Goal: Transaction & Acquisition: Purchase product/service

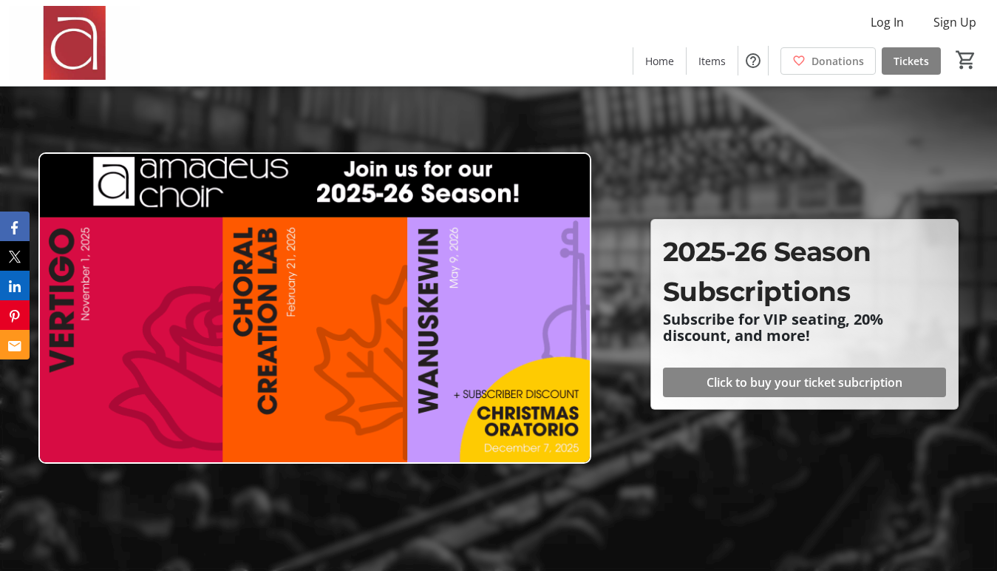
click at [810, 386] on span "Click to buy your ticket subcription" at bounding box center [805, 382] width 196 height 18
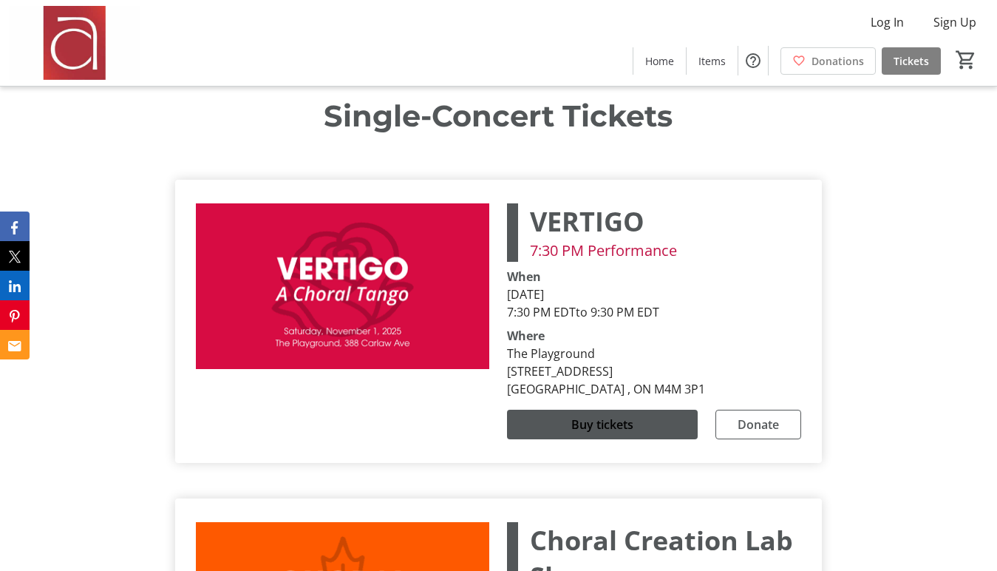
scroll to position [3814, 0]
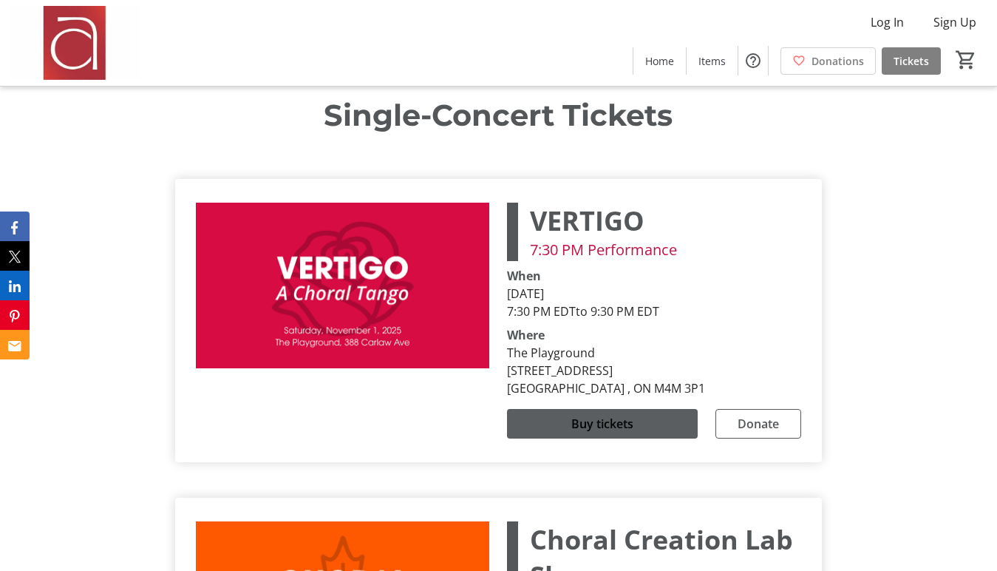
click at [606, 415] on span "Buy tickets" at bounding box center [602, 424] width 62 height 18
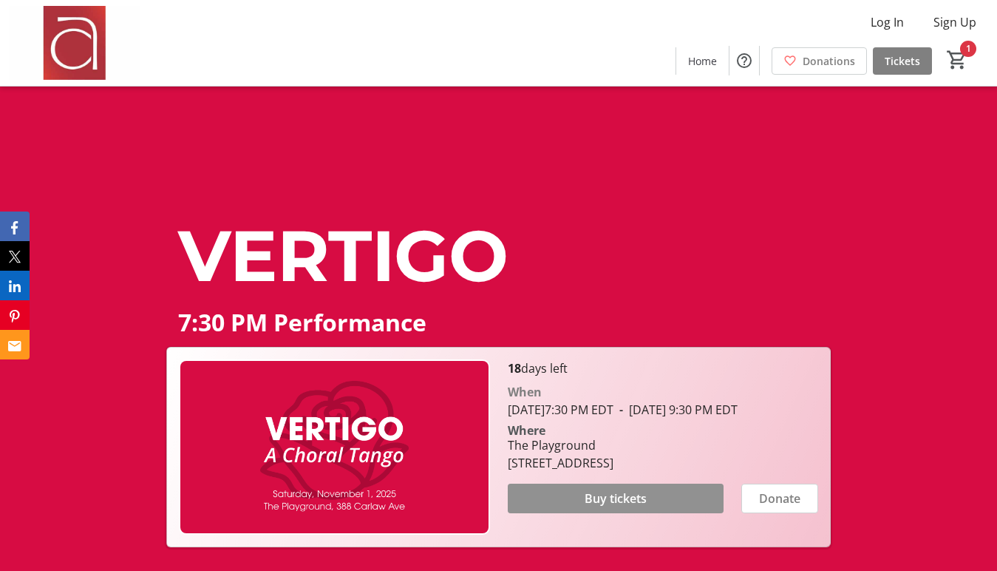
click at [634, 507] on span "Buy tickets" at bounding box center [616, 498] width 62 height 18
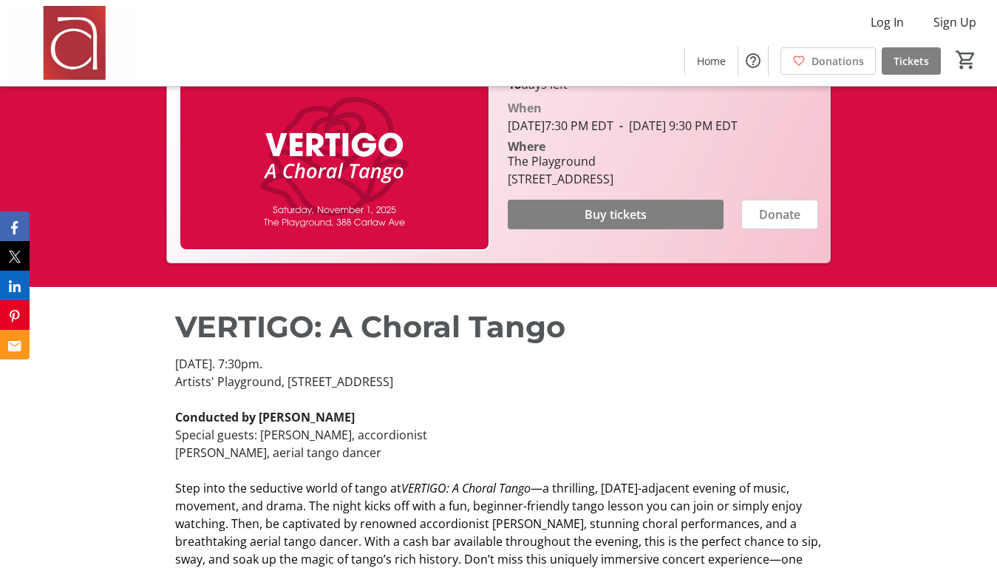
scroll to position [289, 0]
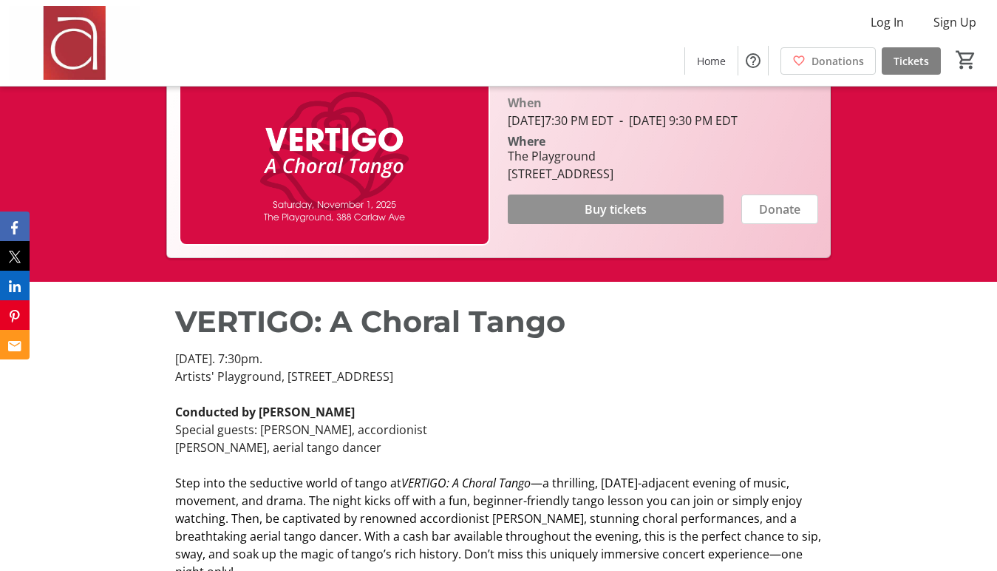
click at [639, 218] on span "Buy tickets" at bounding box center [616, 209] width 62 height 18
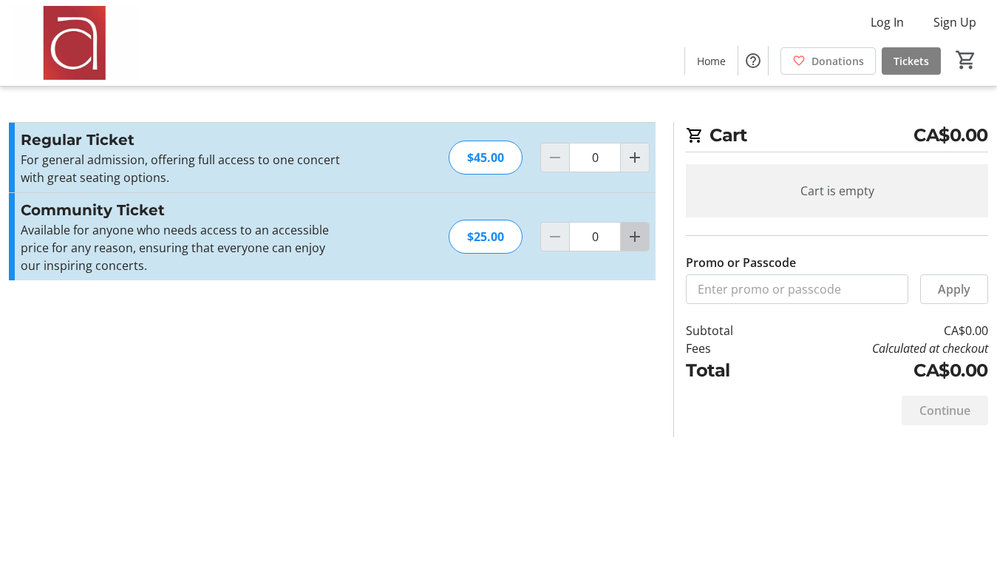
click at [636, 236] on mat-icon "Increment by one" at bounding box center [635, 237] width 18 height 18
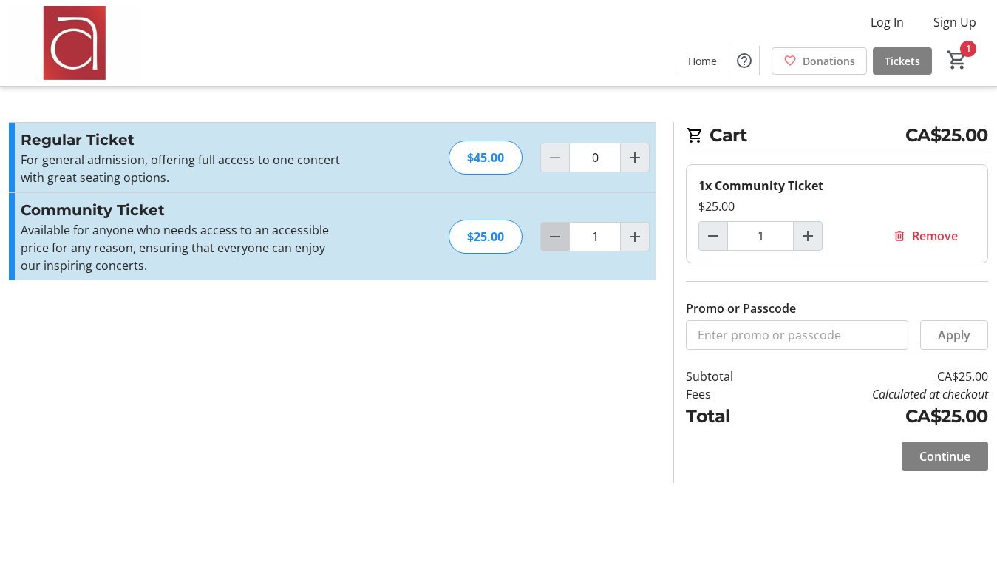
click at [551, 236] on mat-icon "Decrement by one" at bounding box center [555, 237] width 18 height 18
type input "0"
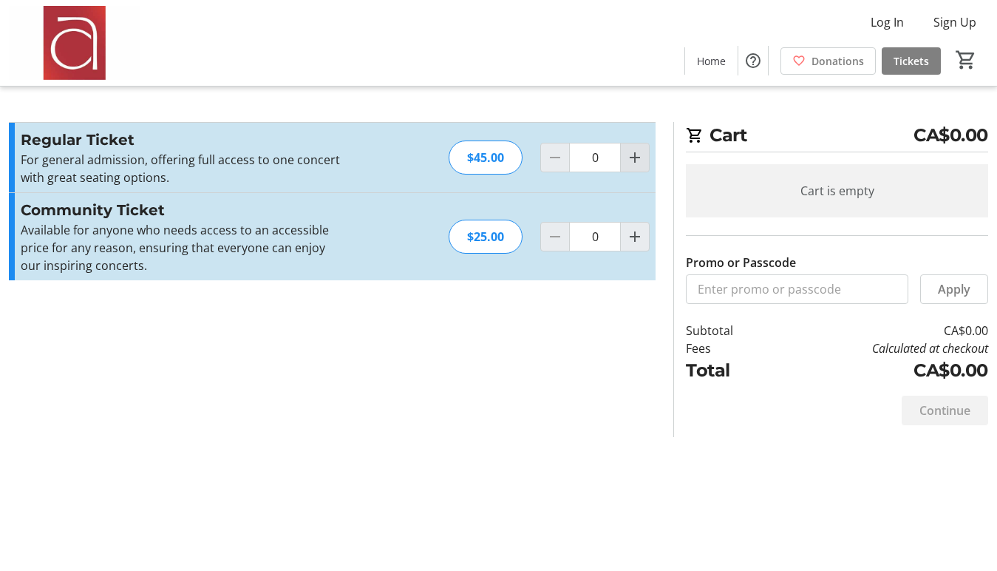
click at [628, 152] on mat-icon "Increment by one" at bounding box center [635, 158] width 18 height 18
type input "1"
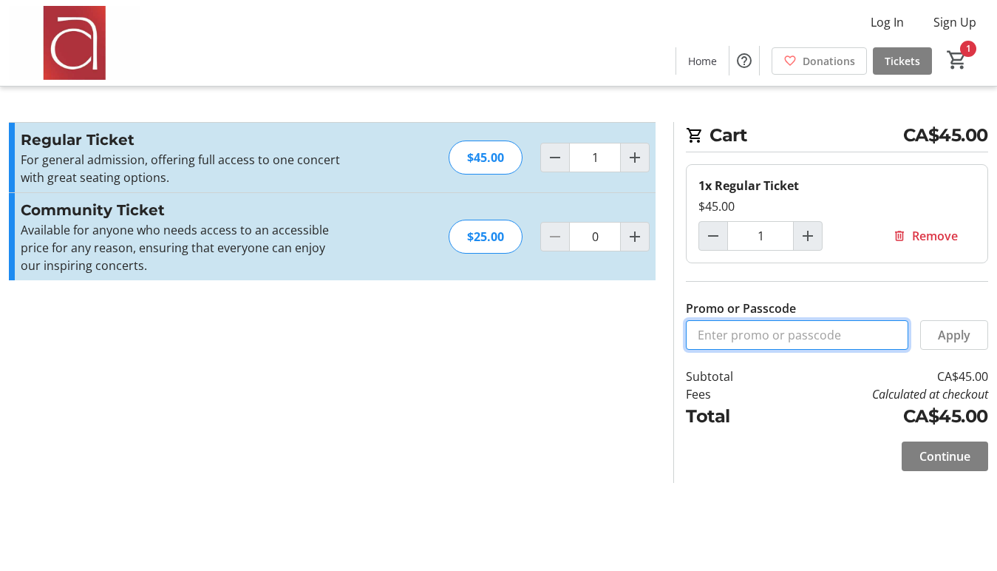
click at [713, 337] on input "Promo or Passcode" at bounding box center [797, 335] width 222 height 30
type input "TENOR"
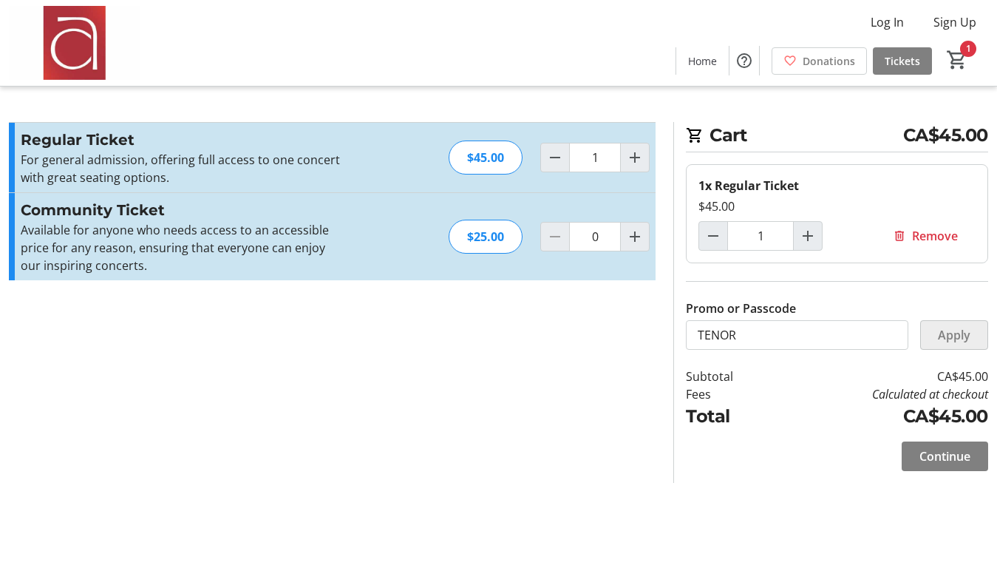
click at [957, 331] on span "Apply" at bounding box center [954, 335] width 33 height 18
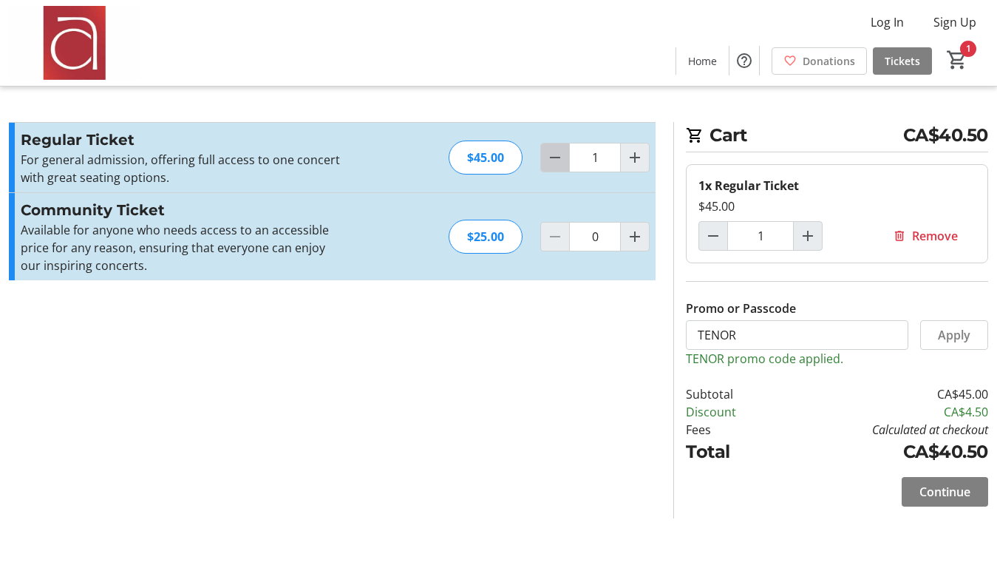
click at [554, 163] on mat-icon "Decrement by one" at bounding box center [555, 158] width 18 height 18
type input "0"
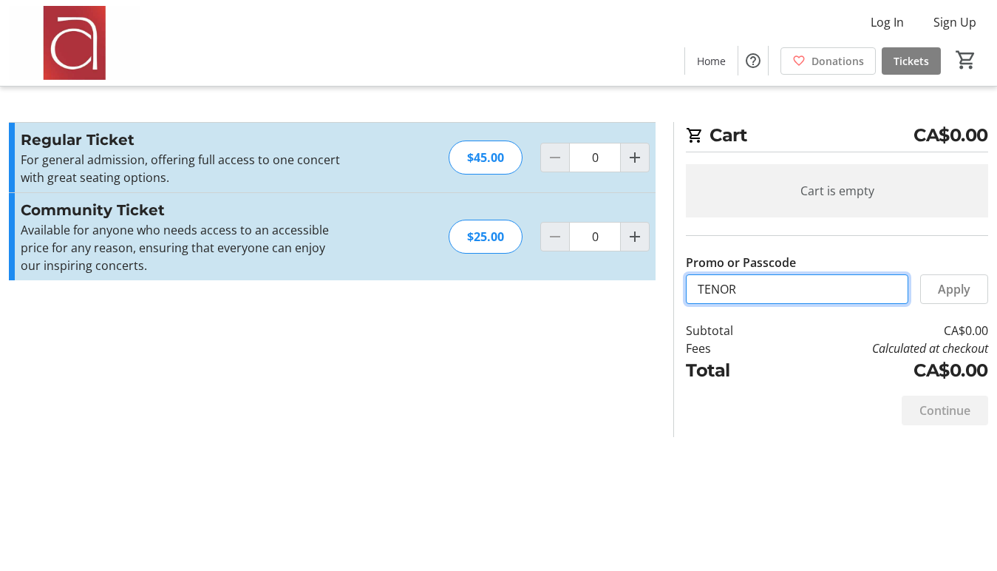
click at [763, 293] on input "TENOR" at bounding box center [797, 289] width 222 height 30
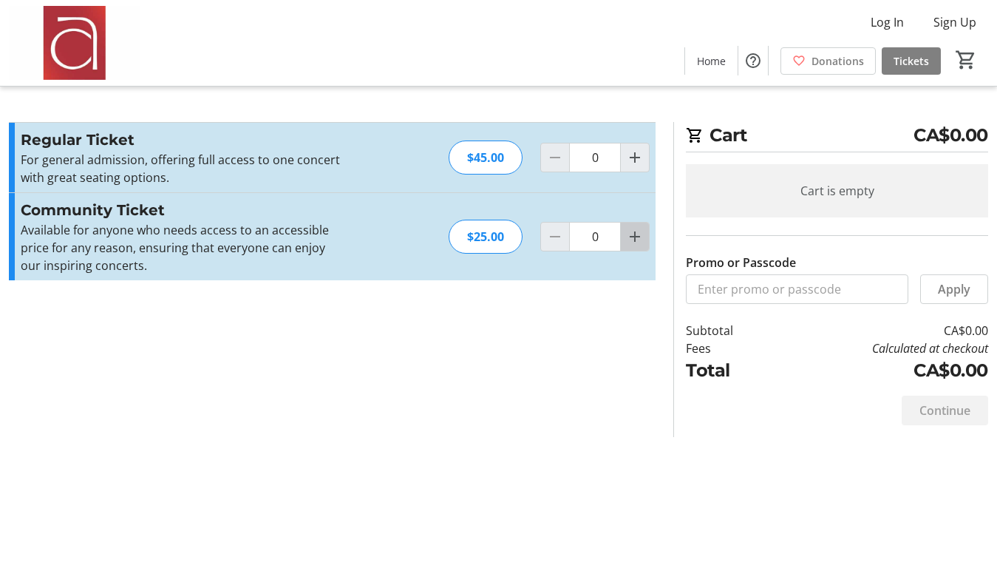
click at [632, 243] on mat-icon "Increment by one" at bounding box center [635, 237] width 18 height 18
type input "1"
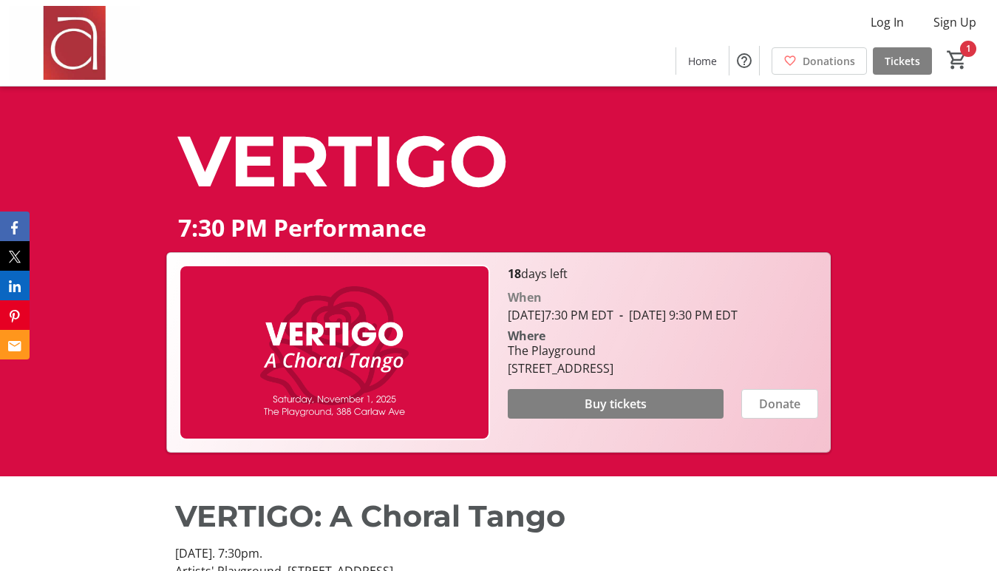
scroll to position [99, 0]
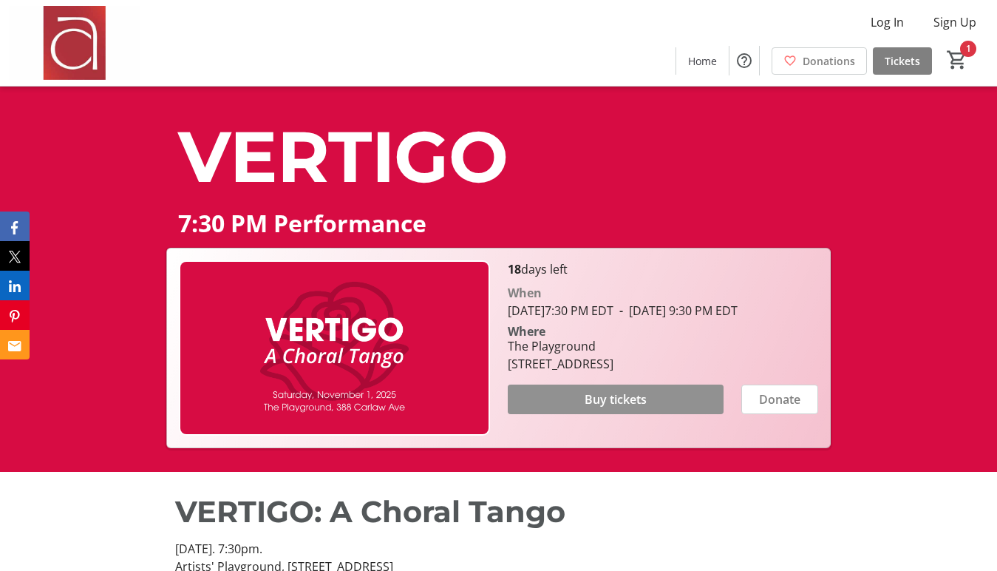
click at [633, 408] on span "Buy tickets" at bounding box center [616, 399] width 62 height 18
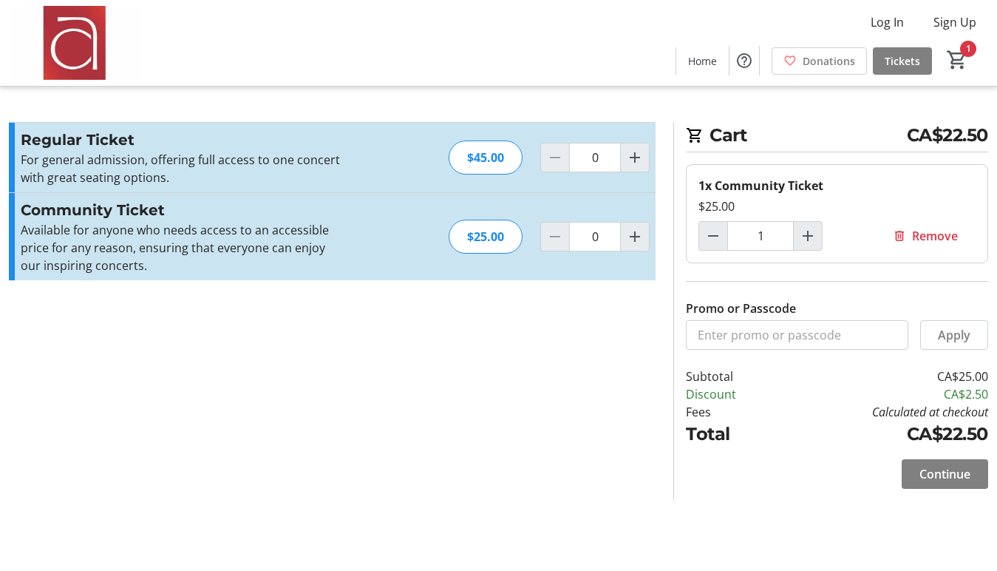
type input "1"
click at [954, 476] on span "Continue" at bounding box center [944, 474] width 51 height 18
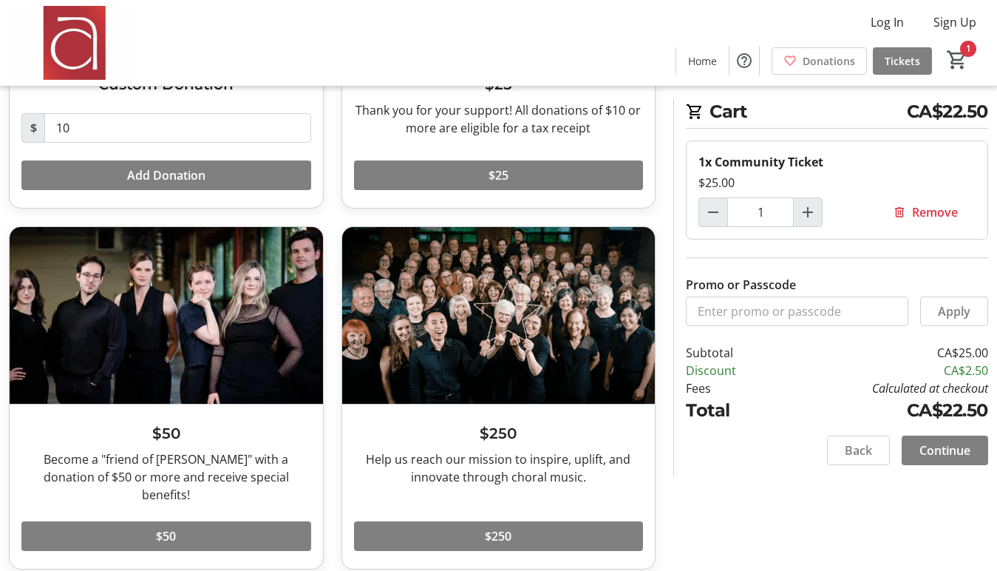
scroll to position [287, 0]
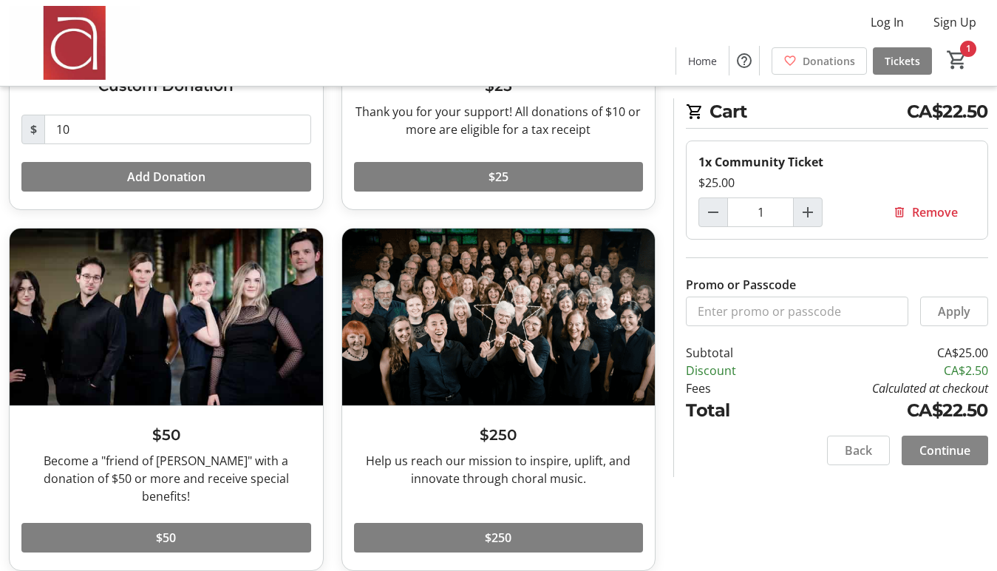
click at [951, 450] on span "Continue" at bounding box center [944, 450] width 51 height 18
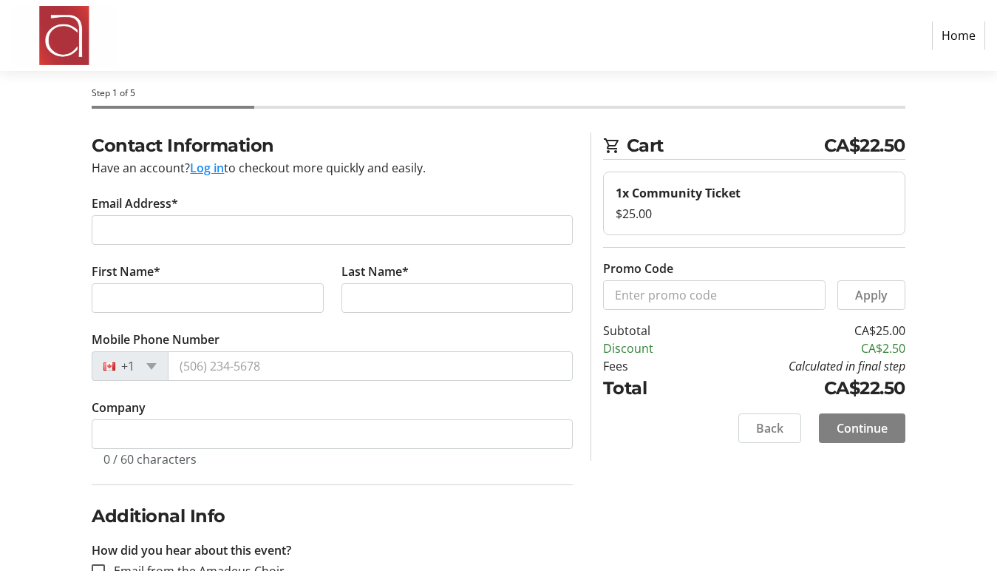
scroll to position [16, 0]
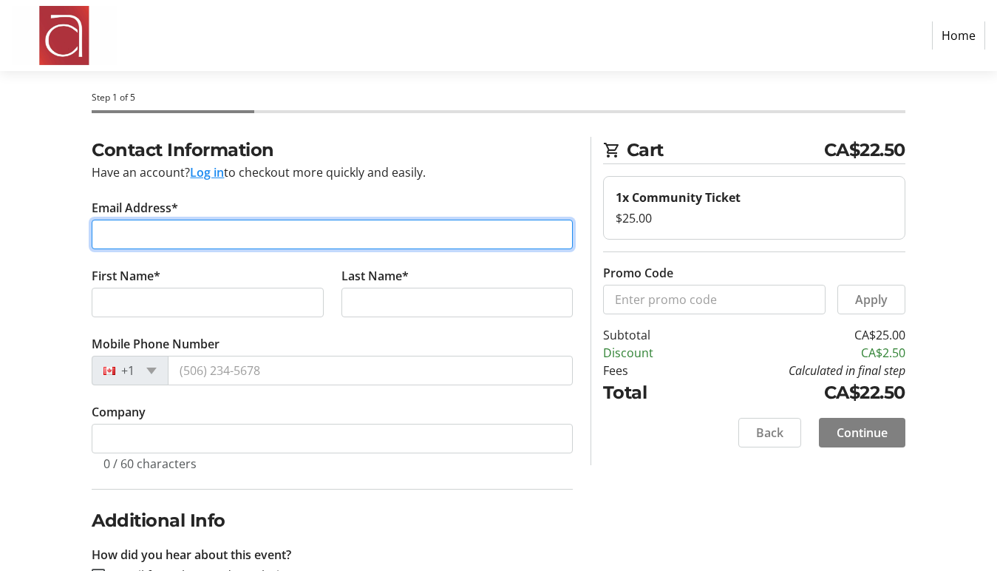
type input "[PERSON_NAME][EMAIL_ADDRESS][DOMAIN_NAME]"
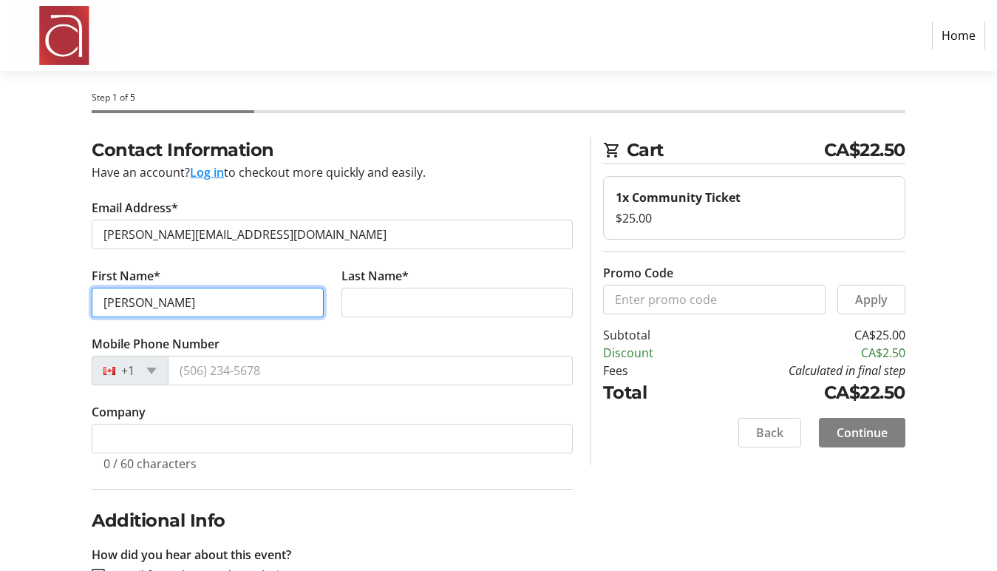
type input "[PERSON_NAME]"
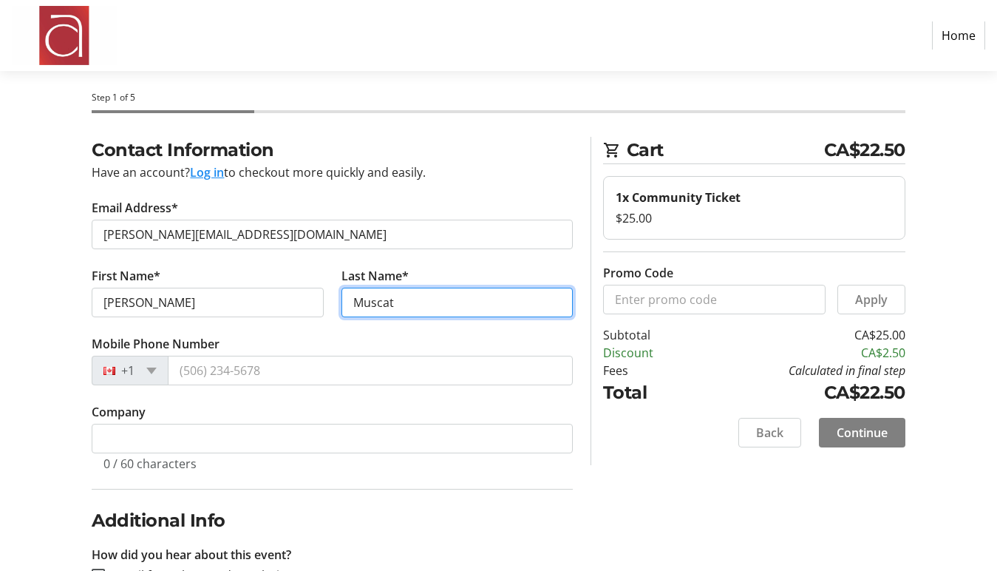
type input "Muscat"
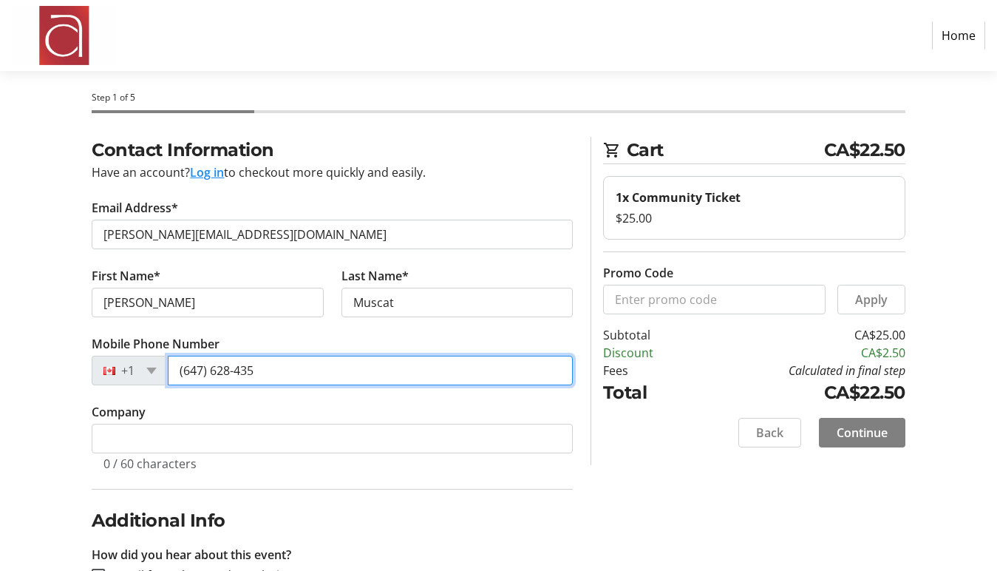
type input "[PHONE_NUMBER]"
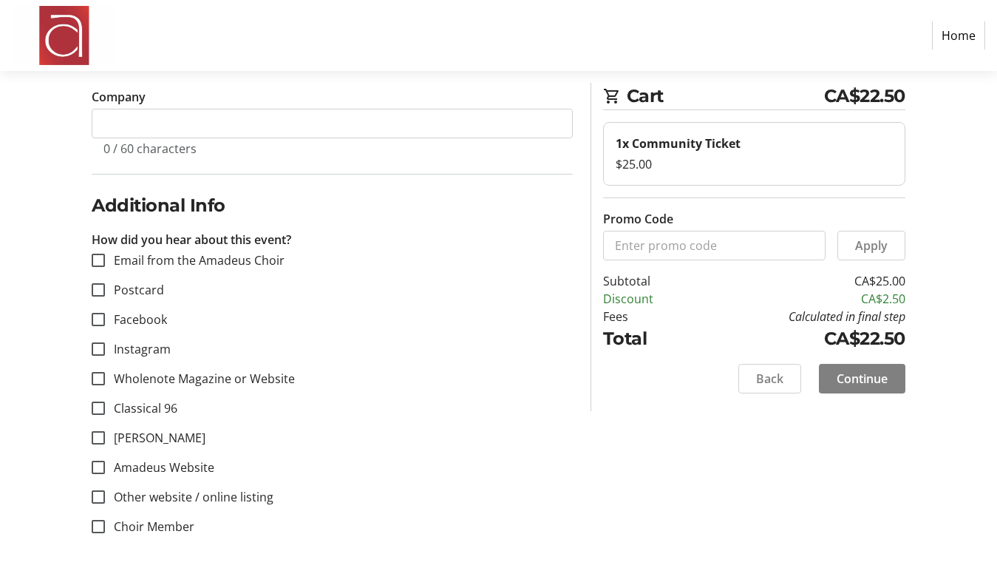
scroll to position [330, 0]
click at [101, 525] on input "Choir Member" at bounding box center [98, 526] width 13 height 13
checkbox input "true"
click at [880, 381] on span "Continue" at bounding box center [862, 379] width 51 height 18
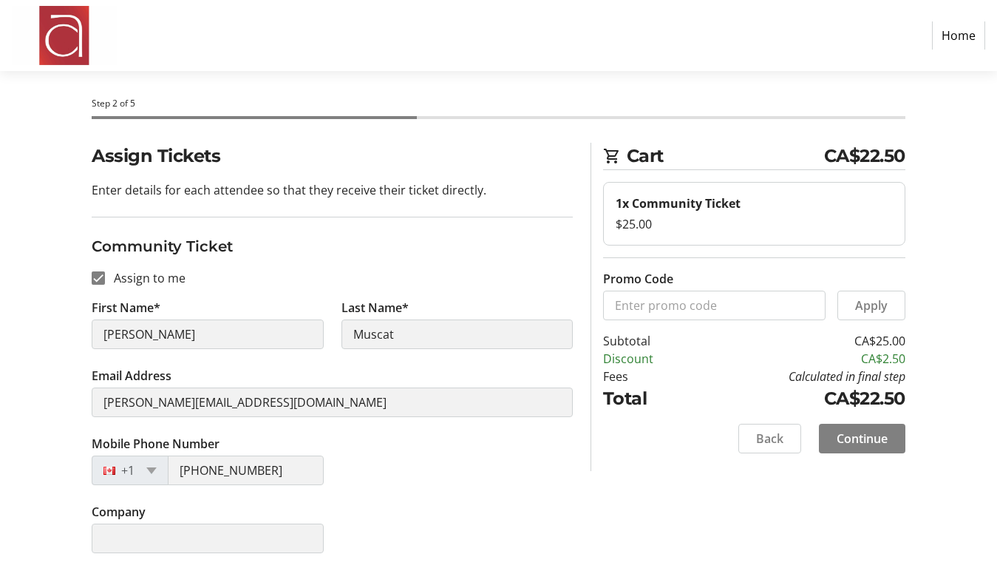
scroll to position [10, 0]
click at [882, 436] on span "Continue" at bounding box center [862, 438] width 51 height 18
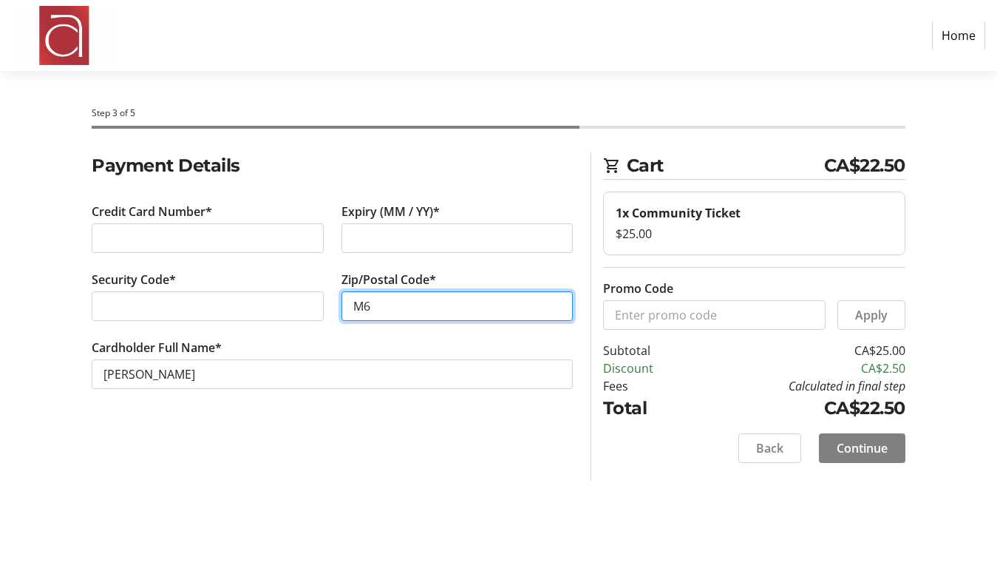
type input "M6R"
type input "M6R 3C2"
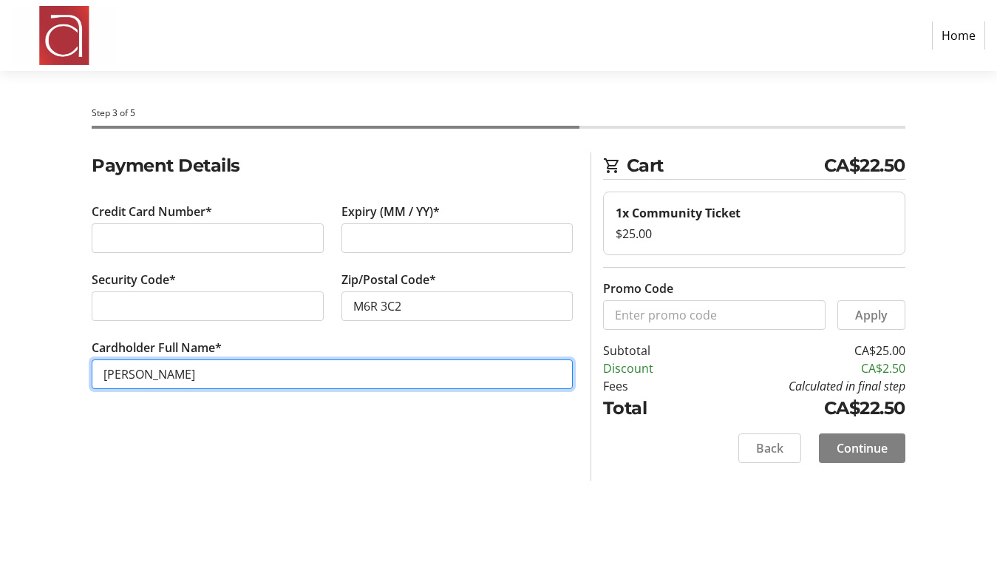
click at [302, 376] on input "[PERSON_NAME]" at bounding box center [332, 374] width 481 height 30
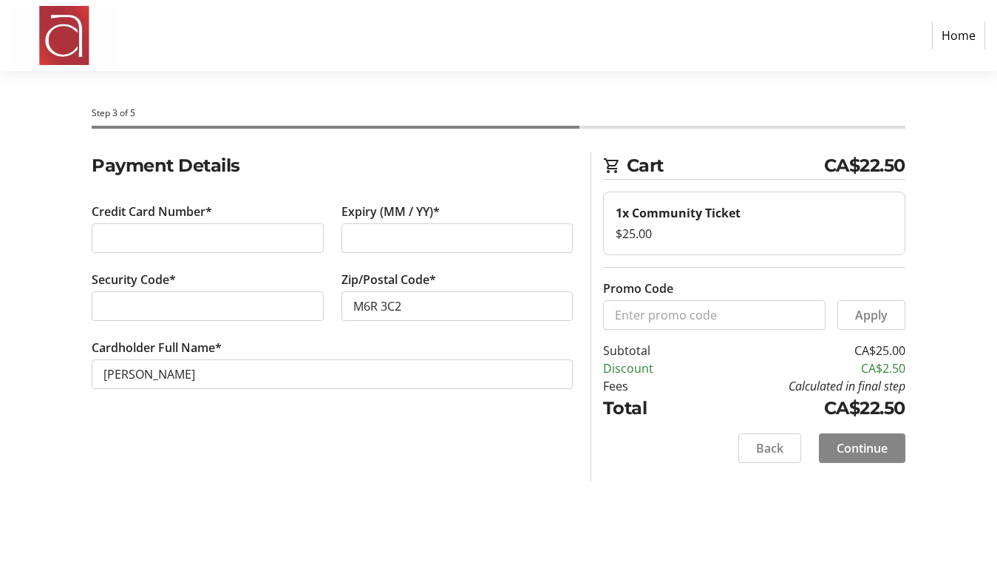
click at [868, 447] on span "Continue" at bounding box center [862, 448] width 51 height 18
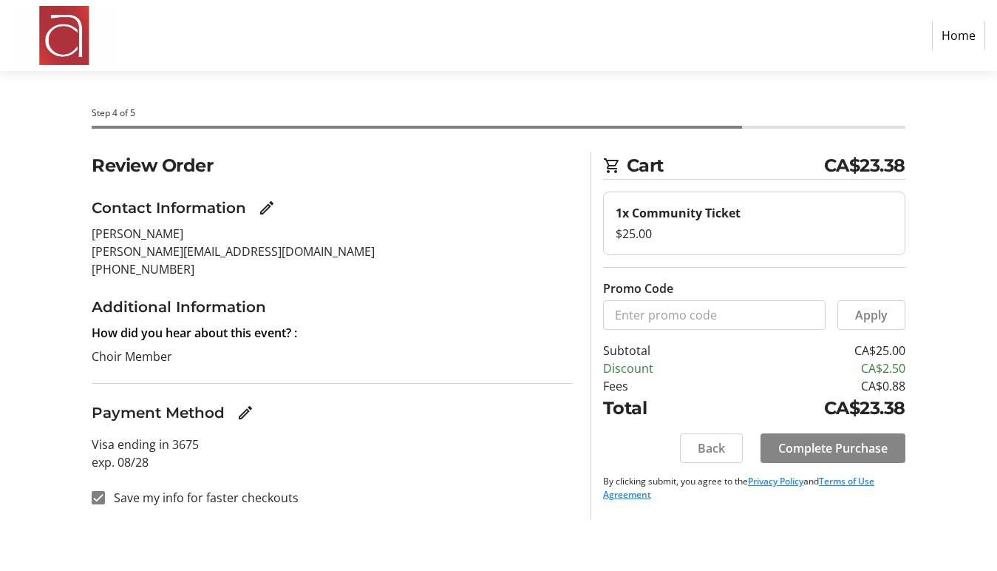
click at [843, 450] on span "Complete Purchase" at bounding box center [832, 448] width 109 height 18
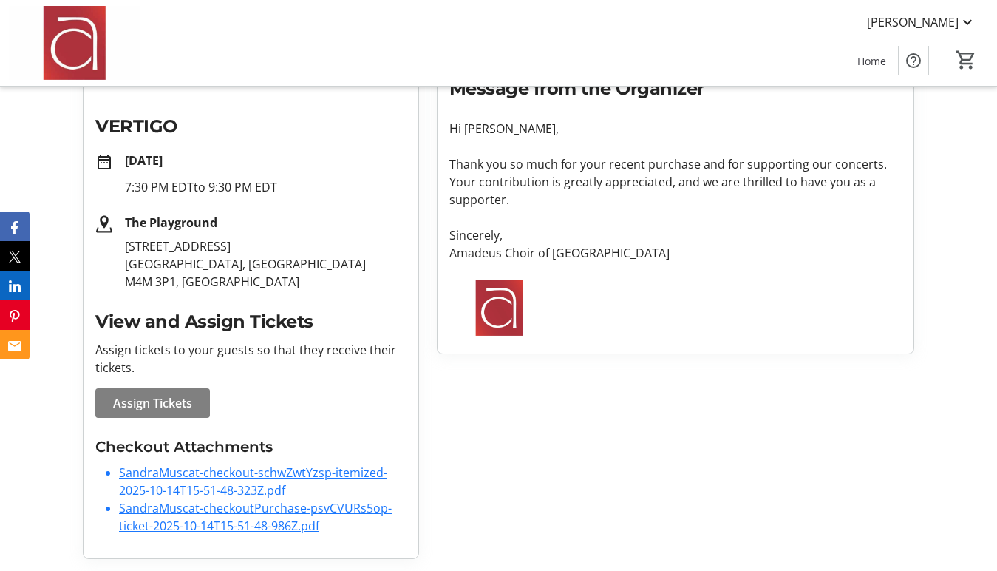
scroll to position [206, 0]
click at [271, 476] on link "SandraMuscat-checkout-schwZwtYzsp-itemized-2025-10-14T15-51-48-323Z.pdf" at bounding box center [253, 481] width 268 height 34
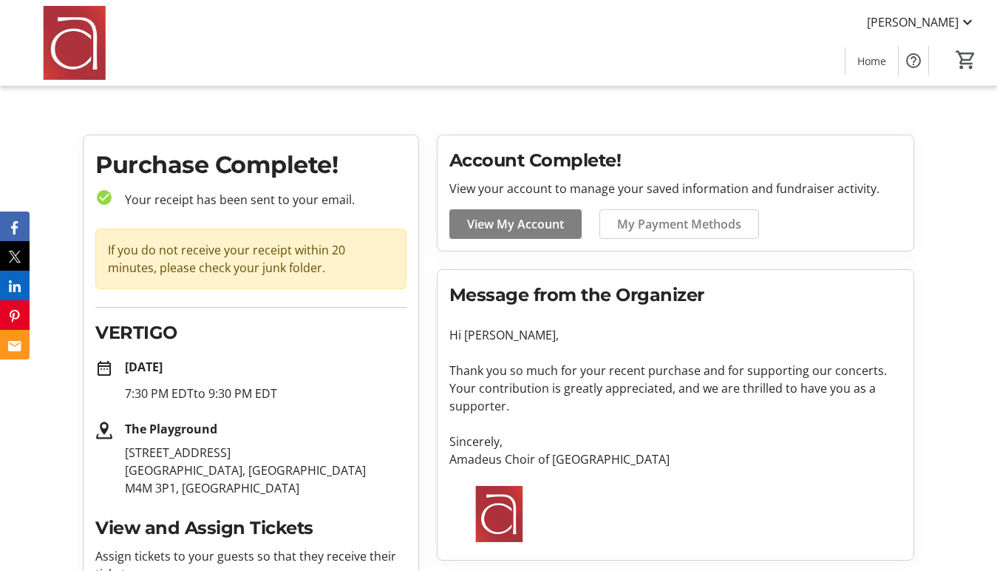
scroll to position [0, 0]
